Goal: Task Accomplishment & Management: Use online tool/utility

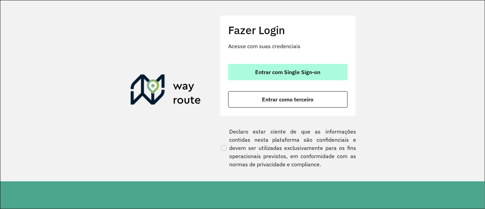
drag, startPoint x: 321, startPoint y: 72, endPoint x: 325, endPoint y: 72, distance: 3.8
click at [318, 75] on button "Entrar com Single Sign-on" at bounding box center [287, 72] width 119 height 16
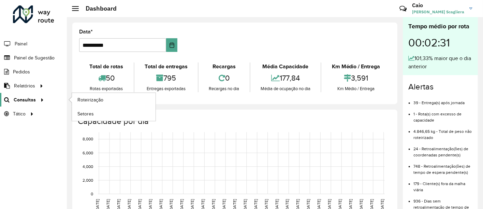
click at [32, 101] on span "Consultas" at bounding box center [25, 99] width 22 height 7
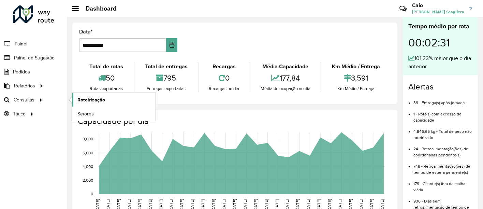
click at [83, 98] on span "Roteirização" at bounding box center [91, 99] width 28 height 7
click at [88, 100] on span "Roteirização" at bounding box center [91, 99] width 28 height 7
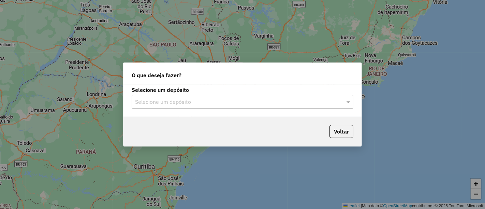
click at [209, 103] on input "text" at bounding box center [235, 102] width 201 height 8
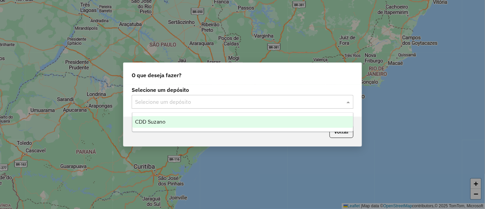
click at [179, 119] on div "CDD Suzano" at bounding box center [242, 122] width 221 height 12
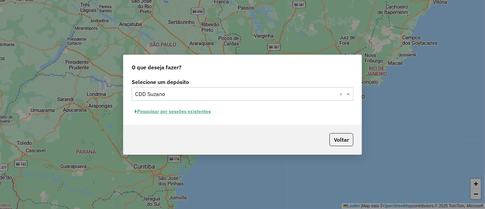
click at [186, 112] on button "Pesquisar por sessões existentes" at bounding box center [173, 111] width 82 height 11
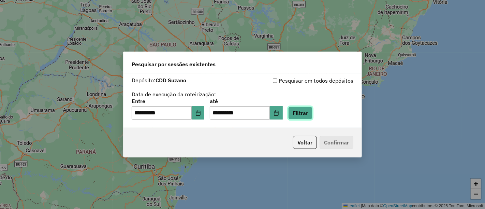
click at [309, 112] on button "Filtrar" at bounding box center [300, 112] width 24 height 13
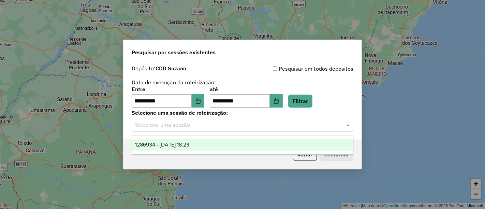
drag, startPoint x: 219, startPoint y: 126, endPoint x: 170, endPoint y: 140, distance: 51.1
click at [218, 126] on input "text" at bounding box center [235, 125] width 201 height 8
click at [162, 141] on div "1286934 - 02/10/2025 18:23" at bounding box center [242, 145] width 221 height 12
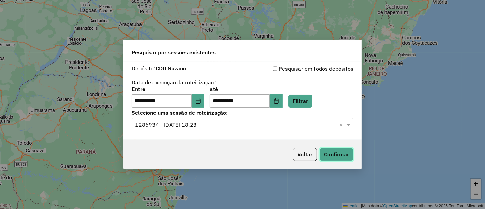
click at [350, 154] on button "Confirmar" at bounding box center [337, 154] width 34 height 13
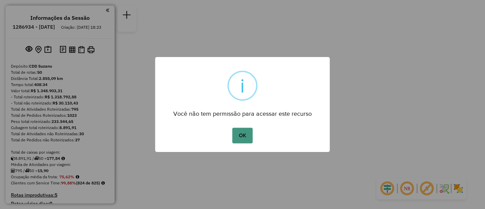
click at [247, 137] on button "OK" at bounding box center [242, 136] width 20 height 16
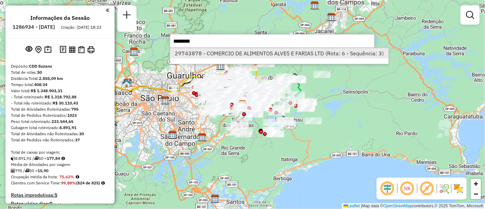
type input "********"
click at [315, 51] on li "29743878 - COMERCIO DE ALIMENTOS ALVES E FARIAS LTD (Rota: 6 - Sequência: 3)" at bounding box center [279, 53] width 218 height 10
select select "**********"
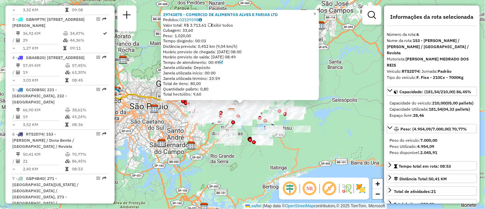
scroll to position [490, 0]
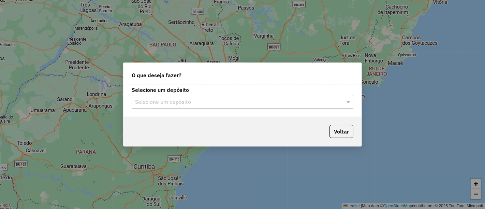
click at [227, 101] on input "text" at bounding box center [235, 102] width 201 height 8
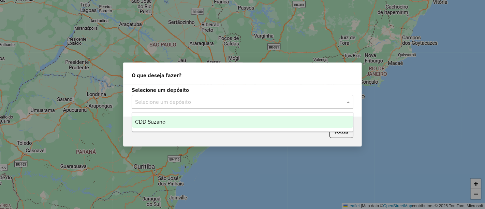
click at [156, 119] on span "CDD Suzano" at bounding box center [150, 122] width 30 height 6
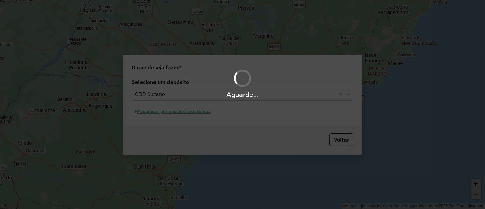
click at [192, 113] on div "Aguarde..." at bounding box center [242, 104] width 485 height 209
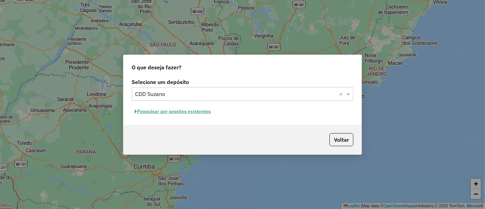
click at [194, 112] on button "Pesquisar por sessões existentes" at bounding box center [173, 111] width 82 height 11
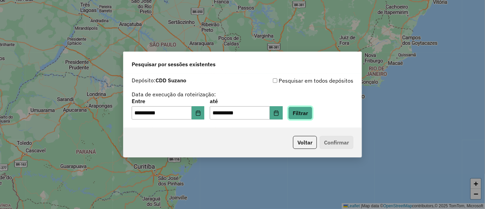
drag, startPoint x: 308, startPoint y: 113, endPoint x: 291, endPoint y: 119, distance: 17.3
click at [307, 113] on button "Filtrar" at bounding box center [300, 112] width 24 height 13
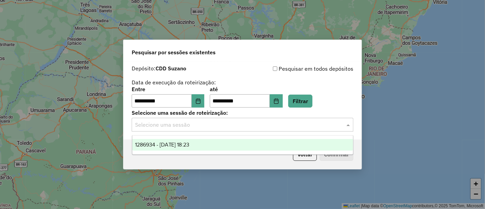
click at [181, 128] on input "text" at bounding box center [235, 125] width 201 height 8
click at [181, 142] on span "1286934 - 02/10/2025 18:23" at bounding box center [162, 145] width 55 height 6
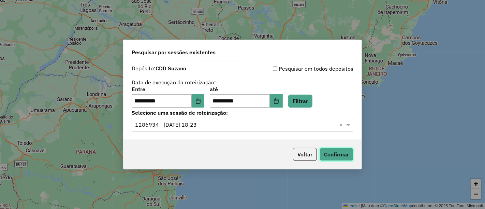
click at [337, 156] on button "Confirmar" at bounding box center [337, 154] width 34 height 13
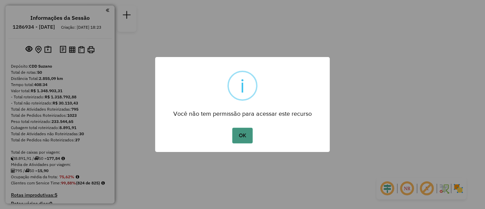
click at [244, 133] on button "OK" at bounding box center [242, 136] width 20 height 16
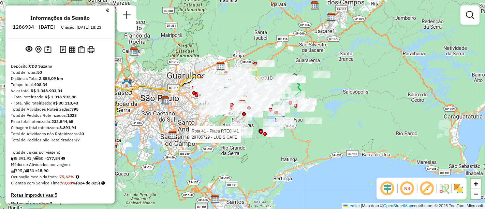
scroll to position [2265, 0]
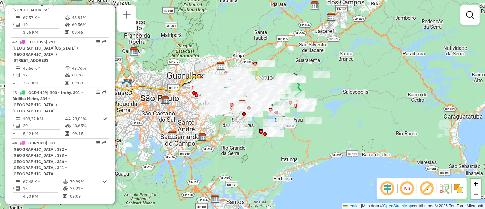
select select "**********"
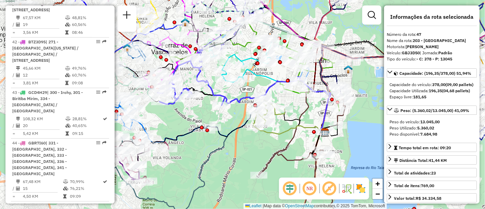
drag, startPoint x: 95, startPoint y: 109, endPoint x: 85, endPoint y: 108, distance: 10.3
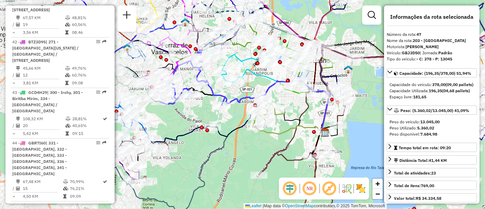
drag, startPoint x: 64, startPoint y: 104, endPoint x: 75, endPoint y: 104, distance: 10.9
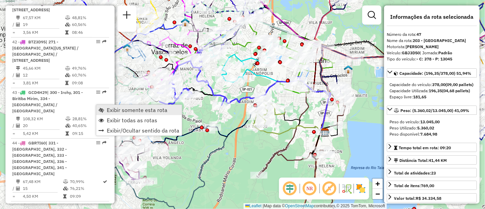
click at [128, 110] on span "Exibir somente esta rota" at bounding box center [137, 109] width 61 height 5
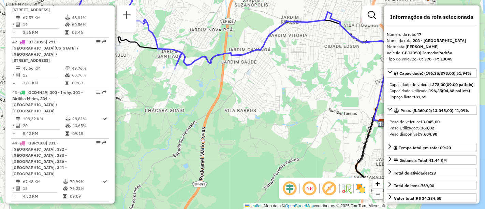
drag, startPoint x: 308, startPoint y: 111, endPoint x: 291, endPoint y: 119, distance: 18.6
click at [326, 98] on div "Janela de atendimento Grade de atendimento Capacidade Transportadoras Veículos …" at bounding box center [242, 104] width 485 height 209
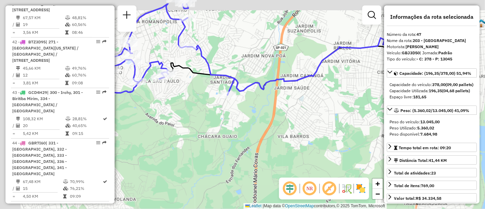
drag, startPoint x: 286, startPoint y: 129, endPoint x: 291, endPoint y: 131, distance: 6.3
click at [291, 131] on div "Janela de atendimento Grade de atendimento Capacidade Transportadoras Veículos …" at bounding box center [242, 104] width 485 height 209
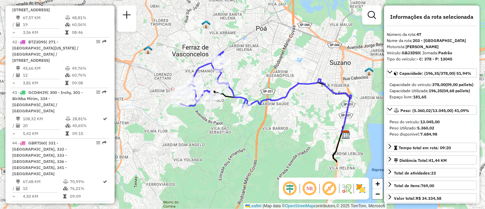
drag, startPoint x: 303, startPoint y: 108, endPoint x: 297, endPoint y: 121, distance: 13.8
click at [304, 111] on div "Janela de atendimento Grade de atendimento Capacidade Transportadoras Veículos …" at bounding box center [242, 104] width 485 height 209
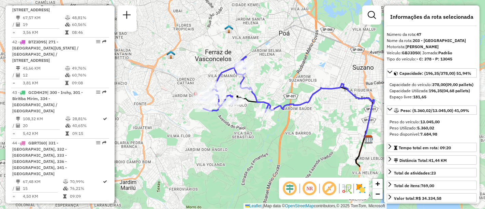
drag, startPoint x: 233, startPoint y: 132, endPoint x: 238, endPoint y: 132, distance: 5.1
click at [238, 132] on div "Janela de atendimento Grade de atendimento Capacidade Transportadoras Veículos …" at bounding box center [242, 104] width 485 height 209
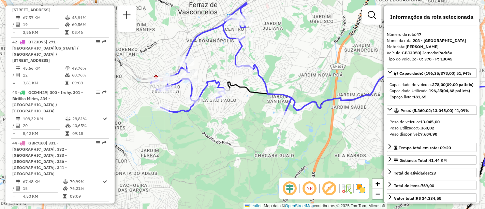
drag, startPoint x: 233, startPoint y: 126, endPoint x: 236, endPoint y: 117, distance: 9.1
click at [236, 128] on div "Janela de atendimento Grade de atendimento Capacidade Transportadoras Veículos …" at bounding box center [242, 104] width 485 height 209
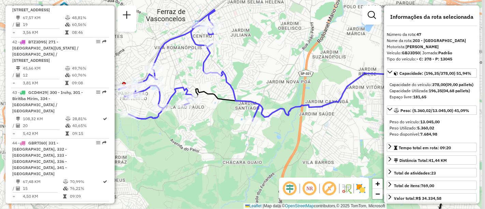
drag, startPoint x: 232, startPoint y: 143, endPoint x: 209, endPoint y: 149, distance: 24.2
click at [207, 149] on div "Janela de atendimento Grade de atendimento Capacidade Transportadoras Veículos …" at bounding box center [242, 104] width 485 height 209
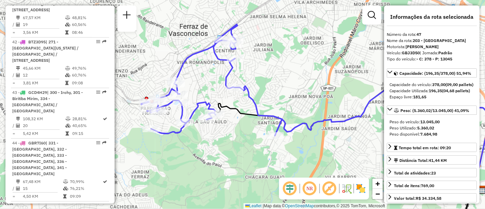
drag, startPoint x: 200, startPoint y: 138, endPoint x: 221, endPoint y: 152, distance: 26.3
click at [223, 151] on div "Janela de atendimento Grade de atendimento Capacidade Transportadoras Veículos …" at bounding box center [242, 104] width 485 height 209
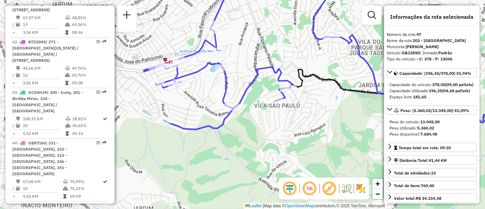
click at [205, 162] on div "Janela de atendimento Grade de atendimento Capacidade Transportadoras Veículos …" at bounding box center [242, 104] width 485 height 209
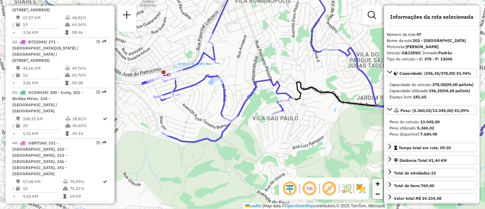
click at [292, 152] on div "Janela de atendimento Grade de atendimento Capacidade Transportadoras Veículos …" at bounding box center [242, 104] width 485 height 209
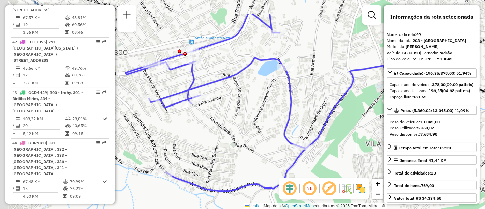
drag, startPoint x: 198, startPoint y: 112, endPoint x: 230, endPoint y: 147, distance: 47.8
click at [230, 147] on div "Janela de atendimento Grade de atendimento Capacidade Transportadoras Veículos …" at bounding box center [242, 104] width 485 height 209
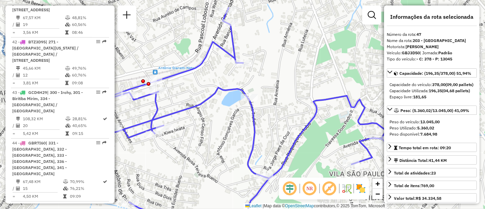
drag, startPoint x: 290, startPoint y: 140, endPoint x: 247, endPoint y: 137, distance: 43.0
click at [211, 166] on div "Janela de atendimento Grade de atendimento Capacidade Transportadoras Veículos …" at bounding box center [242, 104] width 485 height 209
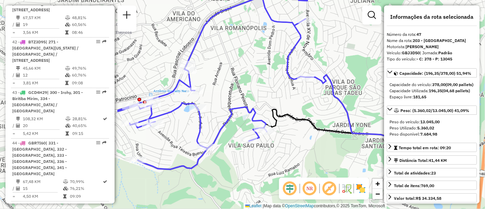
drag, startPoint x: 313, startPoint y: 152, endPoint x: 235, endPoint y: 155, distance: 78.2
click at [238, 155] on div "Janela de atendimento Grade de atendimento Capacidade Transportadoras Veículos …" at bounding box center [242, 104] width 485 height 209
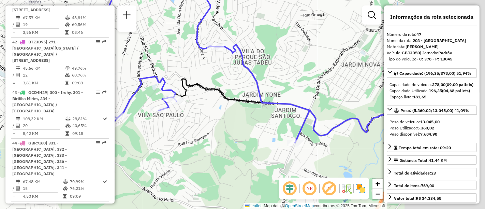
drag, startPoint x: 306, startPoint y: 153, endPoint x: 218, endPoint y: 122, distance: 93.0
click at [218, 122] on div "Janela de atendimento Grade de atendimento Capacidade Transportadoras Veículos …" at bounding box center [242, 104] width 485 height 209
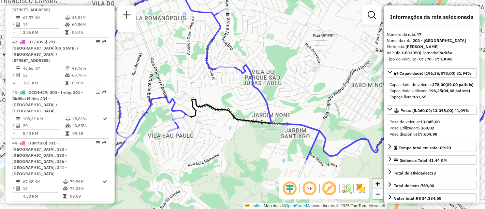
drag, startPoint x: 336, startPoint y: 158, endPoint x: 381, endPoint y: 185, distance: 52.9
click at [381, 187] on div "Janela de atendimento Grade de atendimento Capacidade Transportadoras Veículos …" at bounding box center [242, 104] width 485 height 209
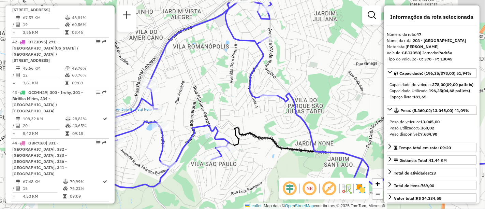
drag, startPoint x: 266, startPoint y: 120, endPoint x: 280, endPoint y: 128, distance: 15.9
click at [280, 128] on div "Janela de atendimento Grade de atendimento Capacidade Transportadoras Veículos …" at bounding box center [242, 104] width 485 height 209
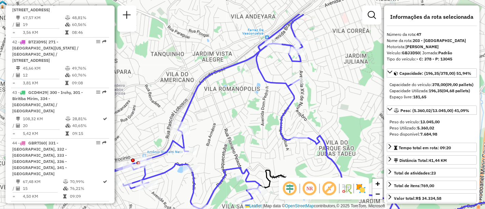
drag, startPoint x: 312, startPoint y: 112, endPoint x: 319, endPoint y: 127, distance: 15.9
click at [319, 128] on div "Janela de atendimento Grade de atendimento Capacidade Transportadoras Veículos …" at bounding box center [242, 104] width 485 height 209
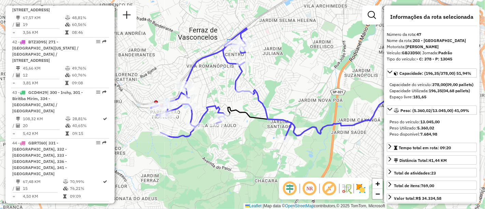
drag, startPoint x: 340, startPoint y: 134, endPoint x: 264, endPoint y: 85, distance: 90.7
click at [264, 85] on div "Janela de atendimento Grade de atendimento Capacidade Transportadoras Veículos …" at bounding box center [242, 104] width 485 height 209
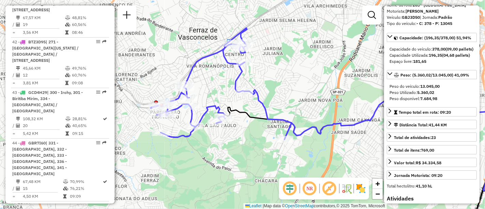
scroll to position [38, 0]
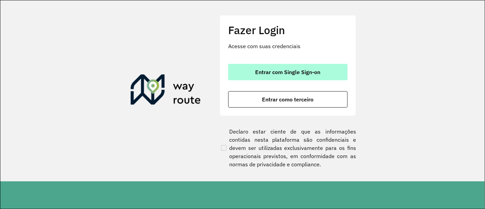
click at [277, 64] on button "Entrar com Single Sign-on" at bounding box center [287, 72] width 119 height 16
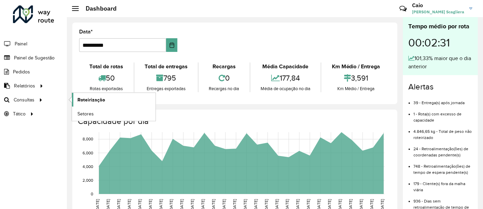
click at [90, 100] on span "Roteirização" at bounding box center [91, 99] width 28 height 7
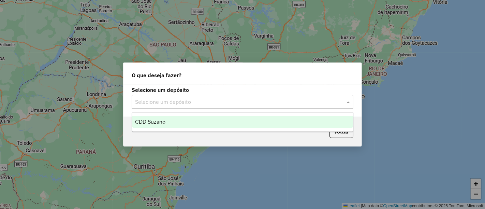
click at [193, 106] on div "Selecione um depósito" at bounding box center [243, 102] width 222 height 14
click at [164, 117] on div "CDD Suzano" at bounding box center [242, 122] width 221 height 12
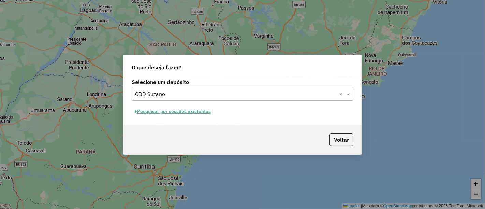
click at [182, 112] on button "Pesquisar por sessões existentes" at bounding box center [173, 111] width 82 height 11
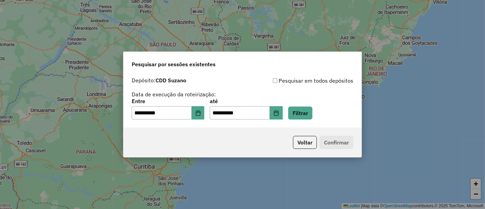
click at [164, 128] on div "Voltar Confirmar" at bounding box center [242, 142] width 238 height 29
click at [306, 117] on button "Filtrar" at bounding box center [300, 112] width 24 height 13
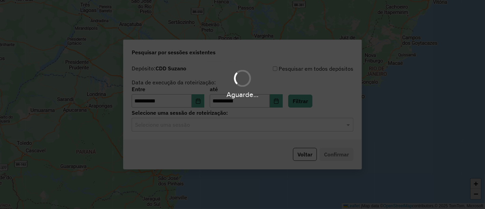
click at [245, 132] on div "**********" at bounding box center [242, 101] width 238 height 78
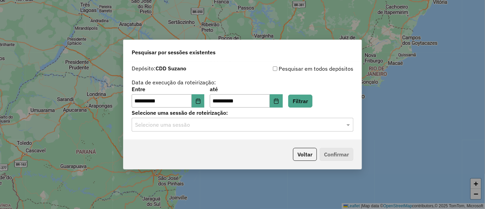
drag, startPoint x: 228, startPoint y: 130, endPoint x: 216, endPoint y: 134, distance: 12.2
click at [227, 130] on div "Selecione uma sessão" at bounding box center [243, 125] width 222 height 14
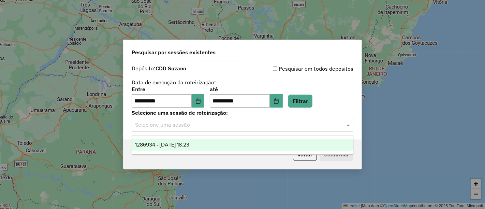
click at [168, 143] on span "1286934 - 02/10/2025 18:23" at bounding box center [162, 145] width 55 height 6
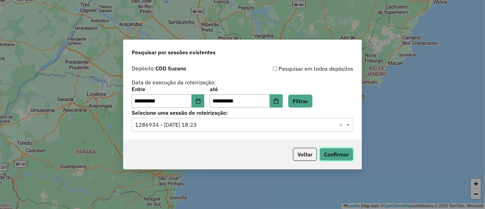
click at [342, 148] on button "Confirmar" at bounding box center [337, 154] width 34 height 13
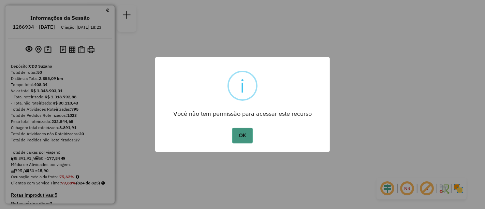
click at [242, 135] on button "OK" at bounding box center [242, 136] width 20 height 16
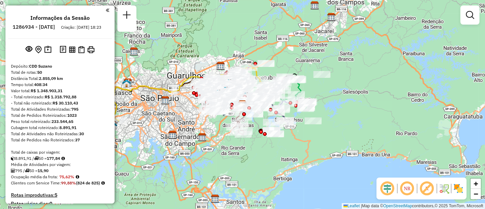
click at [418, 90] on div "Janela de atendimento Grade de atendimento Capacidade Transportadoras Veículos …" at bounding box center [242, 104] width 485 height 209
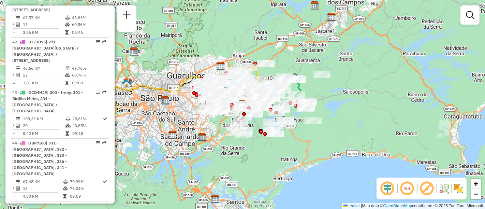
select select "**********"
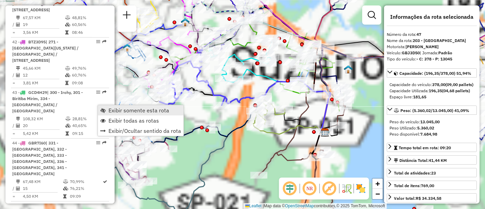
click at [110, 108] on span "Exibir somente esta rota" at bounding box center [138, 109] width 61 height 5
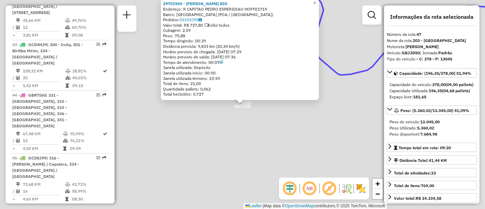
scroll to position [2359, 0]
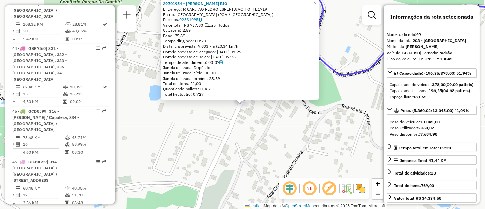
click at [258, 139] on div "29701954 - [PERSON_NAME] BIO Endereço: R CAPITAO [PERSON_NAME] HOFFE1719 Bairro…" at bounding box center [242, 104] width 485 height 209
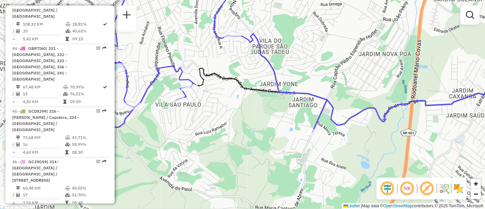
drag, startPoint x: 244, startPoint y: 125, endPoint x: 279, endPoint y: 131, distance: 35.6
click at [282, 132] on div "Janela de atendimento Grade de atendimento Capacidade Transportadoras Veículos …" at bounding box center [242, 104] width 485 height 209
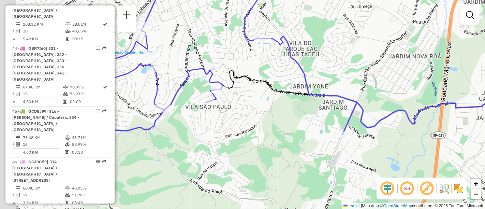
drag, startPoint x: 218, startPoint y: 132, endPoint x: 253, endPoint y: 135, distance: 35.2
click at [276, 135] on div "Janela de atendimento Grade de atendimento Capacidade Transportadoras Veículos …" at bounding box center [242, 104] width 485 height 209
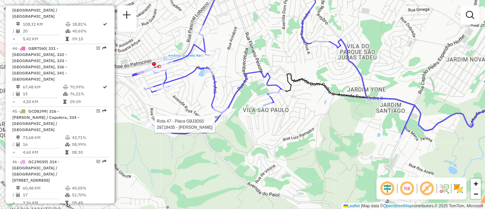
select select "**********"
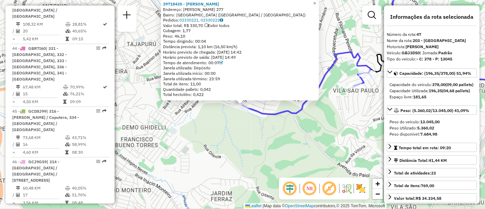
click at [250, 142] on div "29718435 - [PERSON_NAME]: [PERSON_NAME] 277 Bairro: [GEOGRAPHIC_DATA] ([GEOGRAP…" at bounding box center [242, 104] width 485 height 209
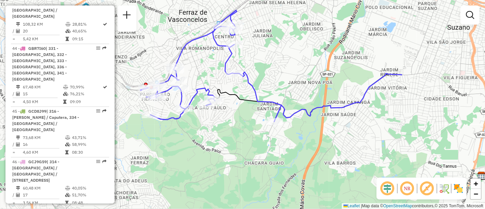
drag, startPoint x: 353, startPoint y: 123, endPoint x: 231, endPoint y: 121, distance: 122.1
click at [231, 121] on div "Janela de atendimento Grade de atendimento Capacidade Transportadoras Veículos …" at bounding box center [242, 104] width 485 height 209
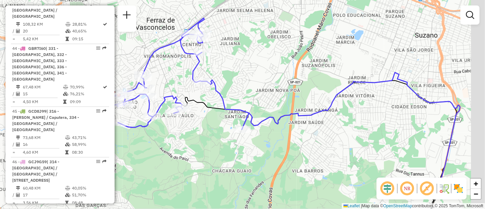
drag, startPoint x: 402, startPoint y: 133, endPoint x: 393, endPoint y: 134, distance: 9.6
click at [393, 134] on div "Janela de atendimento Grade de atendimento Capacidade Transportadoras Veículos …" at bounding box center [242, 104] width 485 height 209
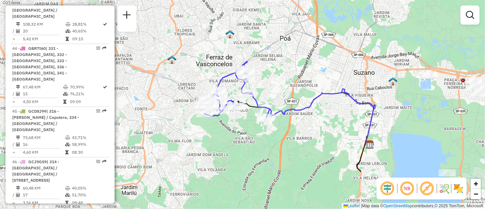
drag, startPoint x: 371, startPoint y: 130, endPoint x: 329, endPoint y: 115, distance: 44.9
click at [329, 115] on div "Janela de atendimento Grade de atendimento Capacidade Transportadoras Veículos …" at bounding box center [242, 104] width 485 height 209
select select "**********"
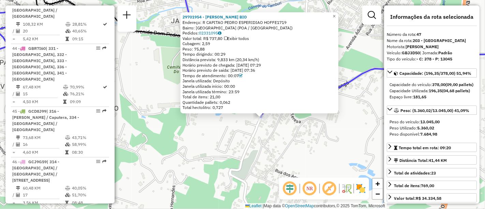
click at [309, 138] on div "29701954 - [PERSON_NAME] BIO Endereço: R CAPITAO [PERSON_NAME] HOFFE1719 Bairro…" at bounding box center [242, 104] width 485 height 209
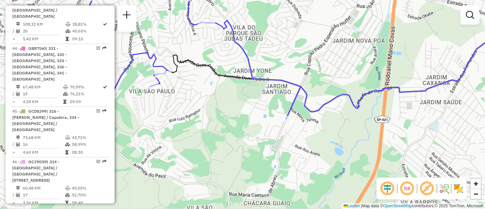
drag, startPoint x: 217, startPoint y: 86, endPoint x: 229, endPoint y: 94, distance: 13.7
click at [229, 94] on div "Janela de atendimento Grade de atendimento Capacidade Transportadoras Veículos …" at bounding box center [242, 104] width 485 height 209
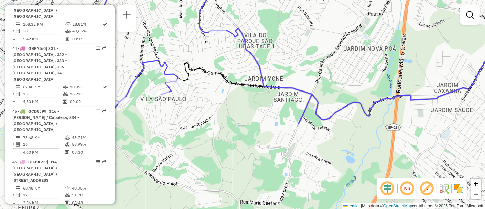
click at [96, 208] on em at bounding box center [98, 212] width 4 height 4
select select "**********"
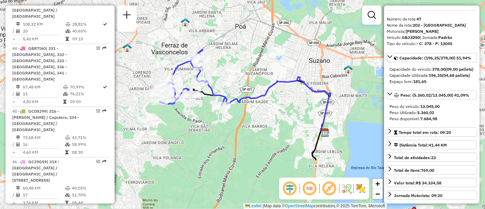
scroll to position [0, 0]
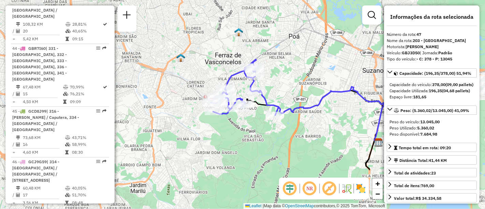
drag, startPoint x: 268, startPoint y: 128, endPoint x: 318, endPoint y: 131, distance: 49.9
click at [322, 137] on div "Janela de atendimento Grade de atendimento Capacidade Transportadoras Veículos …" at bounding box center [242, 104] width 485 height 209
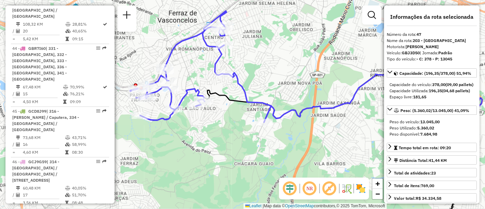
drag, startPoint x: 260, startPoint y: 111, endPoint x: 281, endPoint y: 131, distance: 29.4
click at [281, 131] on div "Janela de atendimento Grade de atendimento Capacidade Transportadoras Veículos …" at bounding box center [242, 104] width 485 height 209
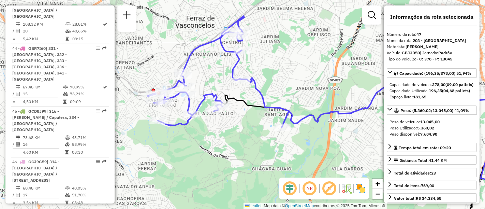
drag, startPoint x: 230, startPoint y: 164, endPoint x: 231, endPoint y: 160, distance: 5.0
click at [234, 166] on div "Janela de atendimento Grade de atendimento Capacidade Transportadoras Veículos …" at bounding box center [242, 104] width 485 height 209
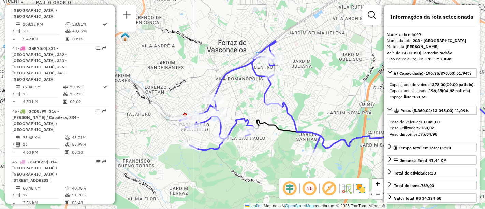
drag, startPoint x: 222, startPoint y: 143, endPoint x: 248, endPoint y: 149, distance: 26.5
click at [266, 153] on div "Janela de atendimento Grade de atendimento Capacidade Transportadoras Veículos …" at bounding box center [242, 104] width 485 height 209
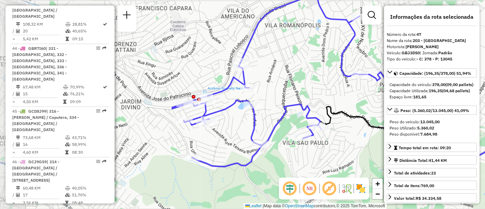
drag, startPoint x: 228, startPoint y: 150, endPoint x: 273, endPoint y: 159, distance: 46.3
click at [273, 159] on div "Janela de atendimento Grade de atendimento Capacidade Transportadoras Veículos …" at bounding box center [242, 104] width 485 height 209
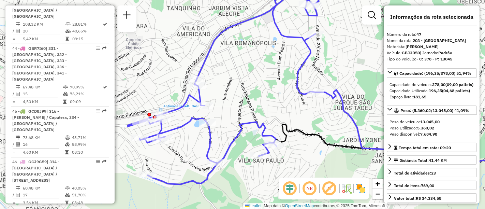
drag, startPoint x: 258, startPoint y: 91, endPoint x: 240, endPoint y: 101, distance: 19.7
click at [240, 101] on div "Janela de atendimento Grade de atendimento Capacidade Transportadoras Veículos …" at bounding box center [242, 104] width 485 height 209
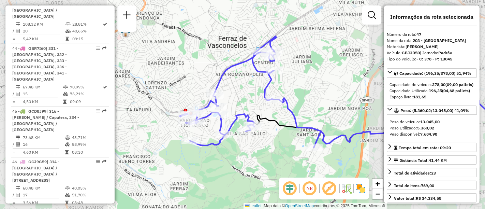
click at [274, 100] on div "Janela de atendimento Grade de atendimento Capacidade Transportadoras Veículos …" at bounding box center [242, 104] width 485 height 209
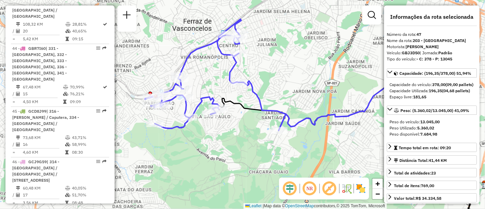
drag, startPoint x: 339, startPoint y: 98, endPoint x: 278, endPoint y: 88, distance: 62.2
click at [278, 89] on div "Janela de atendimento Grade de atendimento Capacidade Transportadoras Veículos …" at bounding box center [242, 104] width 485 height 209
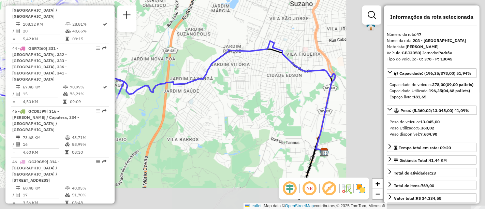
drag, startPoint x: 341, startPoint y: 89, endPoint x: 182, endPoint y: 60, distance: 161.9
click at [182, 60] on div "Janela de atendimento Grade de atendimento Capacidade Transportadoras Veículos …" at bounding box center [242, 104] width 485 height 209
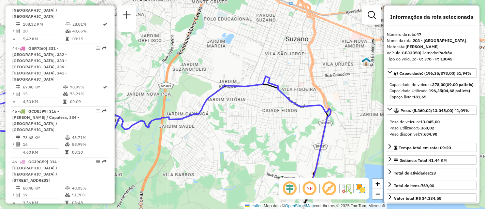
drag, startPoint x: 249, startPoint y: 62, endPoint x: 109, endPoint y: 4, distance: 151.4
click at [243, 94] on div "Janela de atendimento Grade de atendimento Capacidade Transportadoras Veículos …" at bounding box center [242, 104] width 485 height 209
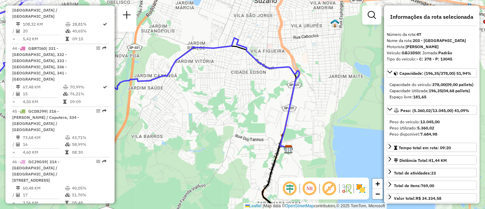
drag, startPoint x: 315, startPoint y: 115, endPoint x: 201, endPoint y: 93, distance: 115.7
click at [333, 103] on div "Janela de atendimento Grade de atendimento Capacidade Transportadoras Veículos …" at bounding box center [242, 104] width 485 height 209
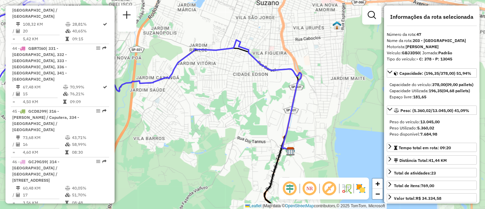
drag, startPoint x: 221, startPoint y: 93, endPoint x: 245, endPoint y: 93, distance: 23.9
click at [245, 93] on div "Janela de atendimento Grade de atendimento Capacidade Transportadoras Veículos …" at bounding box center [242, 104] width 485 height 209
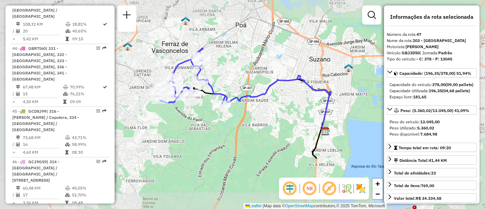
click at [250, 119] on div "Janela de atendimento Grade de atendimento Capacidade Transportadoras Veículos …" at bounding box center [242, 104] width 485 height 209
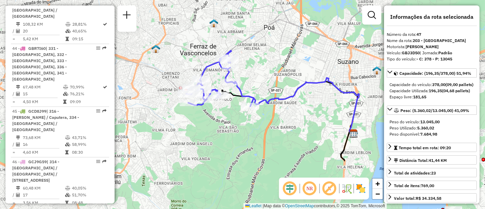
drag, startPoint x: 203, startPoint y: 129, endPoint x: 230, endPoint y: 128, distance: 27.3
click at [231, 131] on div "Janela de atendimento Grade de atendimento Capacidade Transportadoras Veículos …" at bounding box center [242, 104] width 485 height 209
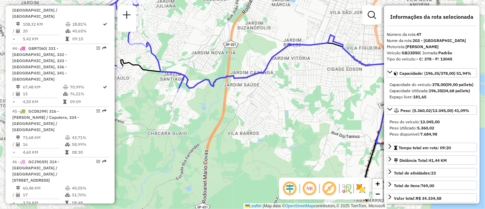
drag, startPoint x: 316, startPoint y: 96, endPoint x: 295, endPoint y: 91, distance: 21.4
click at [224, 104] on div "Janela de atendimento Grade de atendimento Capacidade Transportadoras Veículos …" at bounding box center [242, 104] width 485 height 209
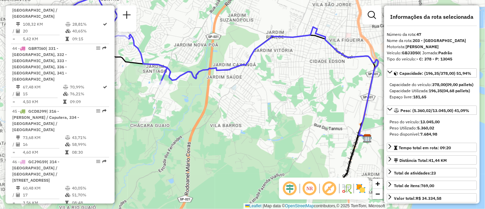
drag, startPoint x: 306, startPoint y: 101, endPoint x: 317, endPoint y: 98, distance: 11.0
click at [345, 102] on div "Janela de atendimento Grade de atendimento Capacidade Transportadoras Veículos …" at bounding box center [242, 104] width 485 height 209
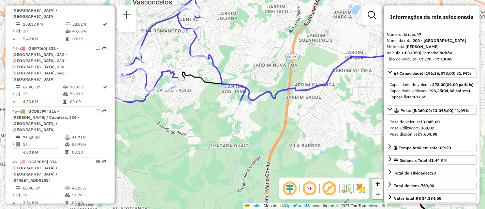
drag, startPoint x: 287, startPoint y: 133, endPoint x: 286, endPoint y: 129, distance: 4.2
click at [287, 131] on div "Janela de atendimento Grade de atendimento Capacidade Transportadoras Veículos …" at bounding box center [242, 104] width 485 height 209
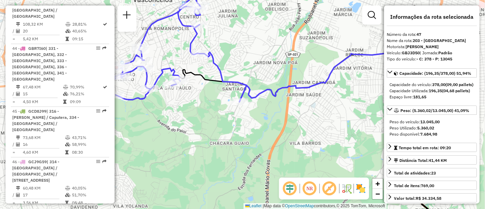
drag, startPoint x: 217, startPoint y: 112, endPoint x: 237, endPoint y: 113, distance: 20.2
click at [237, 114] on div "Janela de atendimento Grade de atendimento Capacidade Transportadoras Veículos …" at bounding box center [242, 104] width 485 height 209
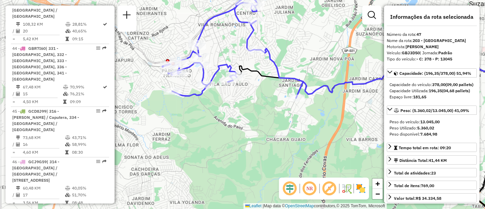
drag, startPoint x: 198, startPoint y: 131, endPoint x: 202, endPoint y: 127, distance: 5.6
click at [202, 127] on div "Janela de atendimento Grade de atendimento Capacidade Transportadoras Veículos …" at bounding box center [242, 104] width 485 height 209
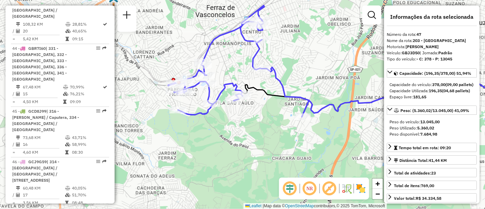
drag, startPoint x: 291, startPoint y: 111, endPoint x: 295, endPoint y: 128, distance: 17.8
click at [297, 128] on div "Janela de atendimento Grade de atendimento Capacidade Transportadoras Veículos …" at bounding box center [242, 104] width 485 height 209
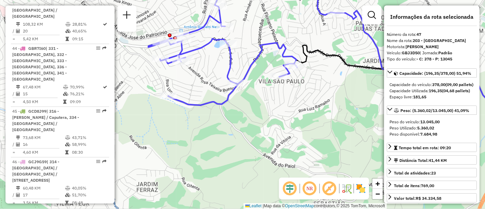
drag, startPoint x: 196, startPoint y: 147, endPoint x: 191, endPoint y: 143, distance: 5.8
click at [196, 152] on div "Janela de atendimento Grade de atendimento Capacidade Transportadoras Veículos …" at bounding box center [242, 104] width 485 height 209
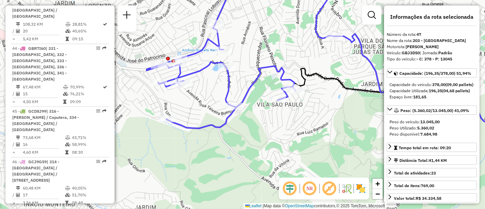
drag, startPoint x: 219, startPoint y: 82, endPoint x: 216, endPoint y: 96, distance: 14.9
click at [218, 92] on div "Janela de atendimento Grade de atendimento Capacidade Transportadoras Veículos …" at bounding box center [242, 104] width 485 height 209
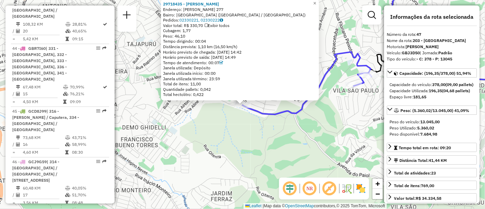
click at [205, 141] on div "29718435 - [PERSON_NAME]: [PERSON_NAME] 277 Bairro: [GEOGRAPHIC_DATA] ([GEOGRAP…" at bounding box center [242, 104] width 485 height 209
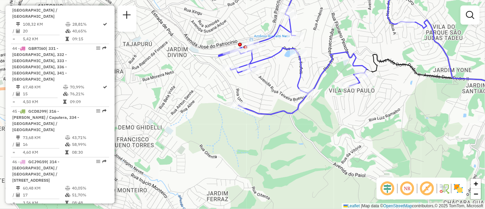
drag, startPoint x: 226, startPoint y: 134, endPoint x: 189, endPoint y: 134, distance: 36.8
click at [189, 134] on div "Janela de atendimento Grade de atendimento Capacidade Transportadoras Veículos …" at bounding box center [242, 104] width 485 height 209
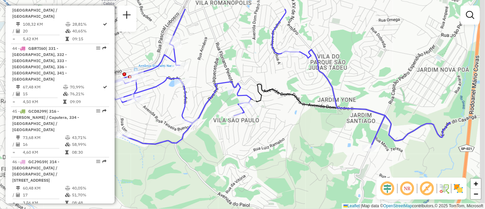
drag, startPoint x: 321, startPoint y: 163, endPoint x: 266, endPoint y: 167, distance: 55.0
click at [257, 186] on div "Janela de atendimento Grade de atendimento Capacidade Transportadoras Veículos …" at bounding box center [242, 104] width 485 height 209
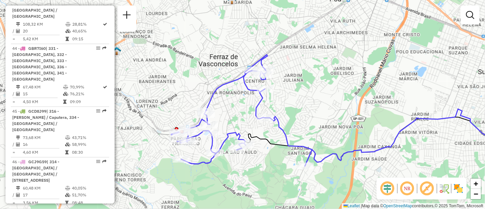
drag, startPoint x: 286, startPoint y: 150, endPoint x: 262, endPoint y: 157, distance: 24.4
click at [262, 157] on div "Janela de atendimento Grade de atendimento Capacidade Transportadoras Veículos …" at bounding box center [242, 104] width 485 height 209
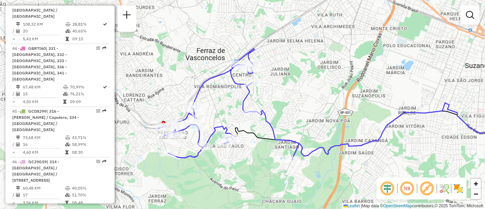
drag, startPoint x: 262, startPoint y: 161, endPoint x: 251, endPoint y: 158, distance: 11.0
click at [251, 158] on div "Janela de atendimento Grade de atendimento Capacidade Transportadoras Veículos …" at bounding box center [242, 104] width 485 height 209
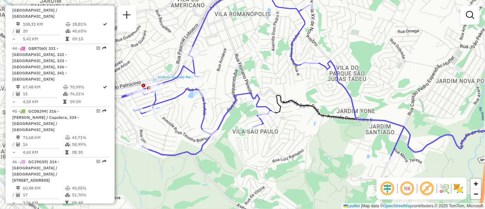
drag, startPoint x: 217, startPoint y: 147, endPoint x: 226, endPoint y: 154, distance: 11.1
click at [226, 154] on div "Janela de atendimento Grade de atendimento Capacidade Transportadoras Veículos …" at bounding box center [242, 104] width 485 height 209
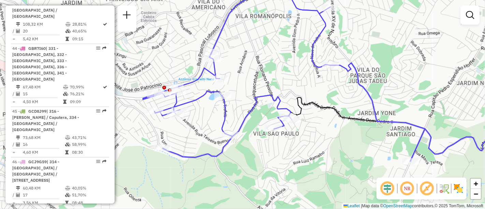
drag, startPoint x: 202, startPoint y: 177, endPoint x: 220, endPoint y: 178, distance: 18.4
click at [220, 178] on div "Janela de atendimento Grade de atendimento Capacidade Transportadoras Veículos …" at bounding box center [242, 104] width 485 height 209
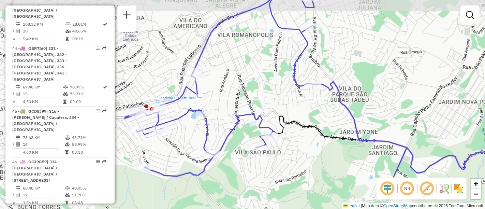
drag, startPoint x: 251, startPoint y: 181, endPoint x: 239, endPoint y: 195, distance: 18.6
click at [239, 195] on div "Janela de atendimento Grade de atendimento Capacidade Transportadoras Veículos …" at bounding box center [242, 104] width 485 height 209
